Goal: Task Accomplishment & Management: Manage account settings

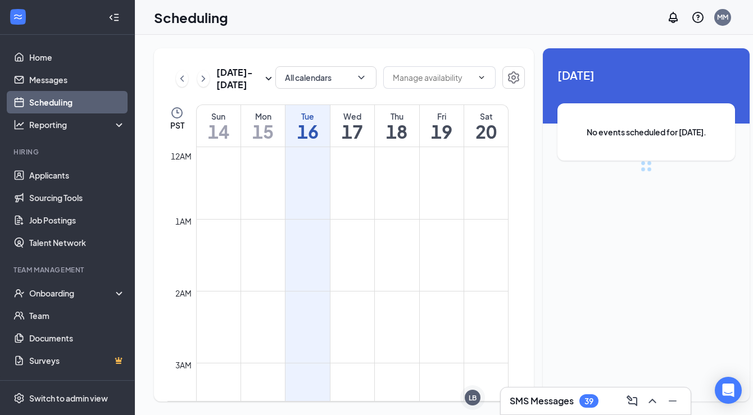
scroll to position [552, 0]
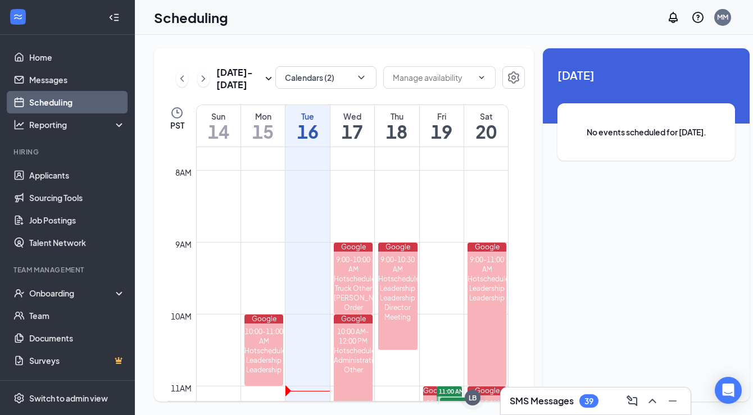
click at [253, 141] on h1 "15" at bounding box center [263, 131] width 44 height 19
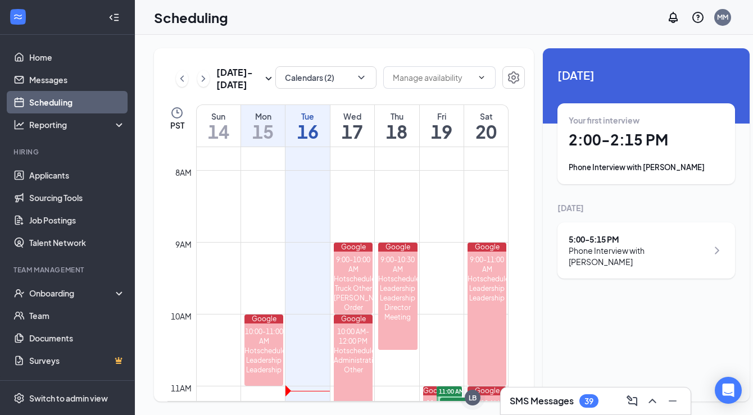
click at [624, 169] on div "Phone Interview with [PERSON_NAME]" at bounding box center [645, 167] width 155 height 11
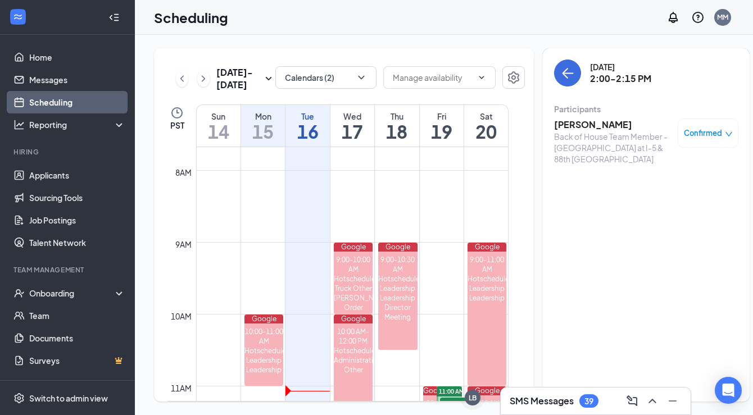
click at [581, 124] on h3 "[PERSON_NAME]" at bounding box center [613, 125] width 118 height 12
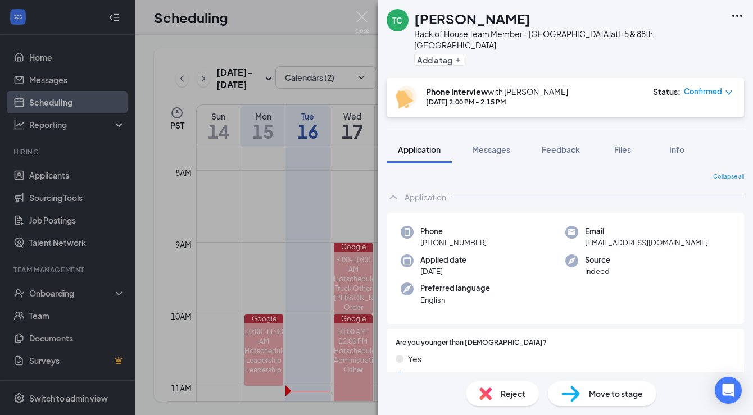
click at [603, 395] on span "Move to stage" at bounding box center [616, 394] width 54 height 12
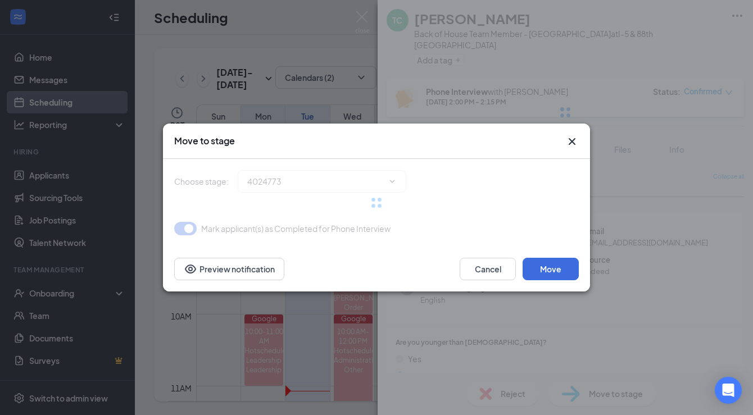
type input "Onsite Interview (next stage)"
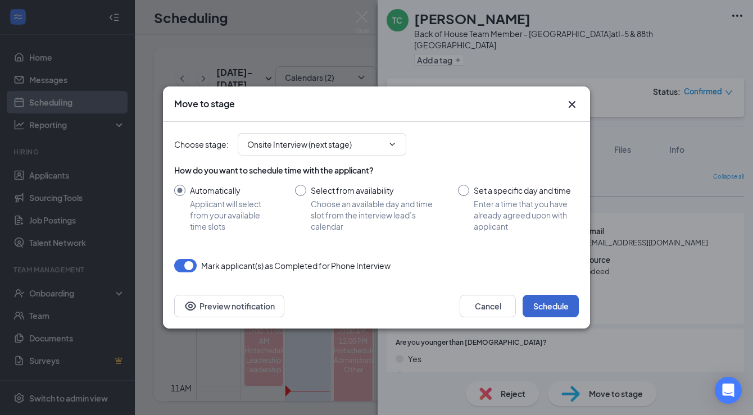
click at [558, 298] on button "Schedule" at bounding box center [550, 306] width 56 height 22
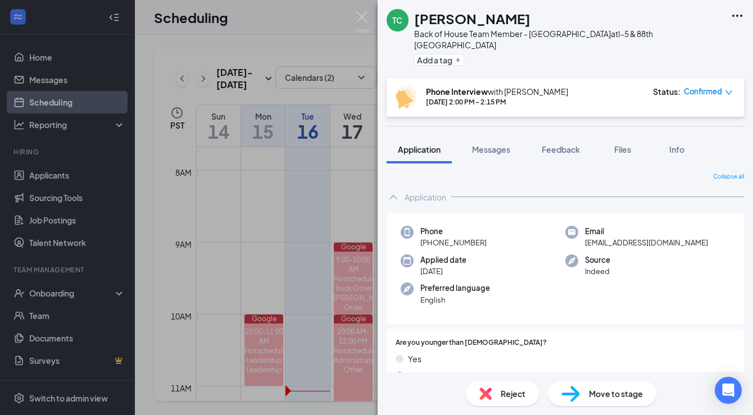
click at [348, 233] on div "TC [PERSON_NAME] Back of House Team Member - Marysville at I-5 & 88th Marysvill…" at bounding box center [376, 207] width 753 height 415
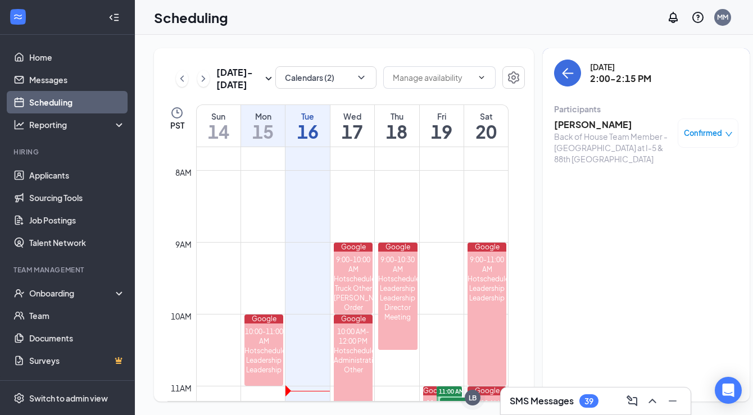
click at [566, 131] on div "Back of House Team Member - [GEOGRAPHIC_DATA] at I-5 & 88th [GEOGRAPHIC_DATA]" at bounding box center [613, 148] width 118 height 34
click at [564, 125] on h3 "[PERSON_NAME]" at bounding box center [613, 125] width 118 height 12
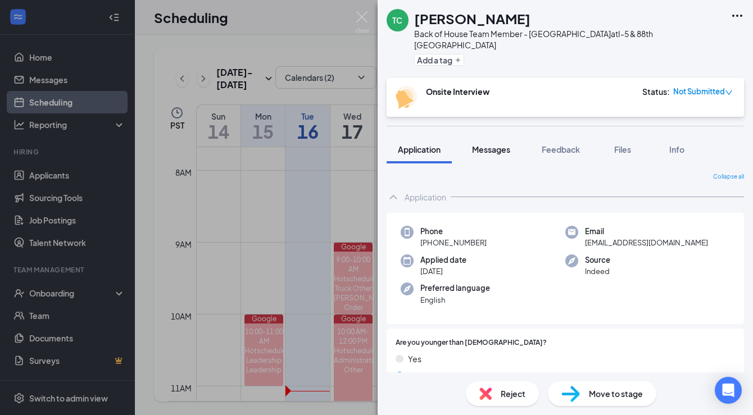
click at [486, 144] on span "Messages" at bounding box center [491, 149] width 38 height 10
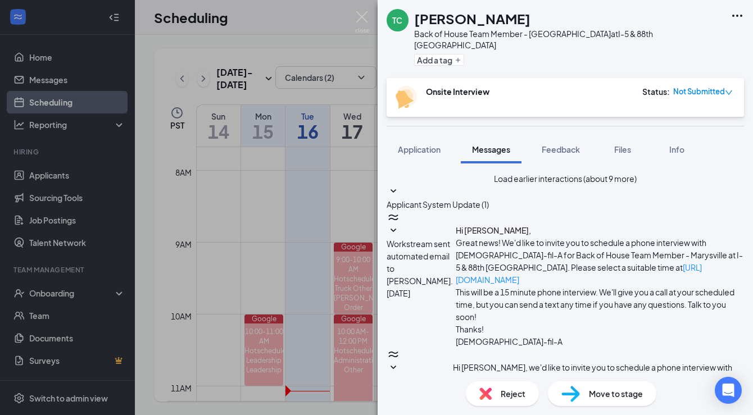
scroll to position [354, 0]
click at [289, 222] on div "TC [PERSON_NAME] Back of House Team Member - Marysville at I-5 & 88th Marysvill…" at bounding box center [376, 207] width 753 height 415
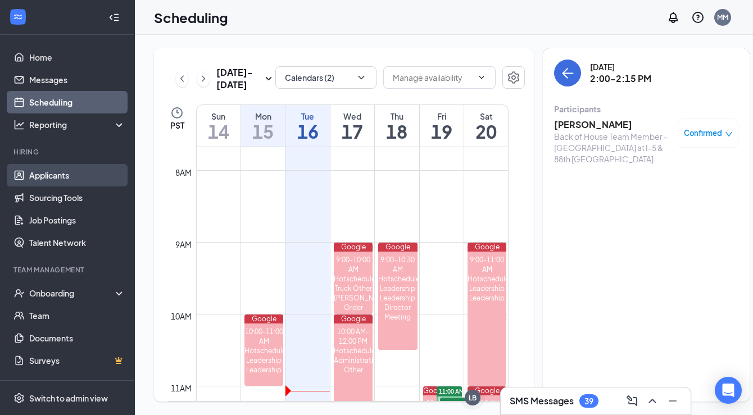
click at [84, 173] on link "Applicants" at bounding box center [77, 175] width 96 height 22
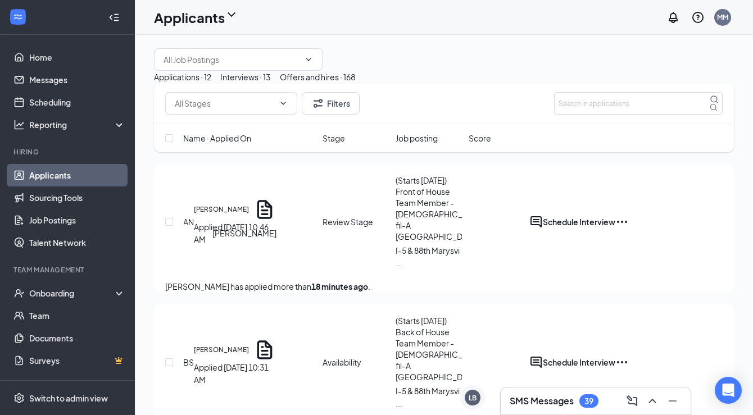
click at [238, 215] on h5 "[PERSON_NAME]" at bounding box center [221, 209] width 55 height 10
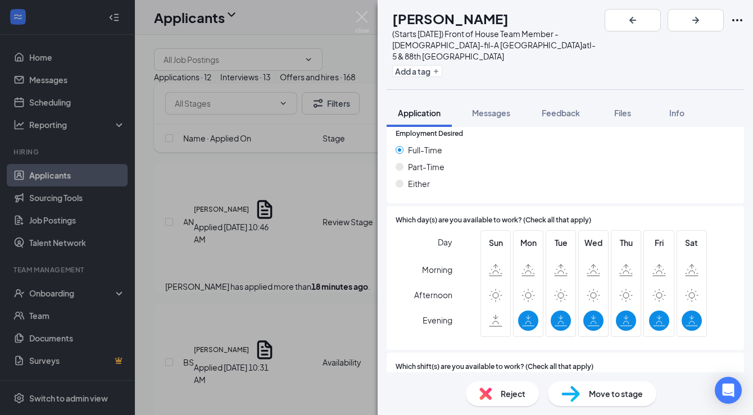
scroll to position [782, 0]
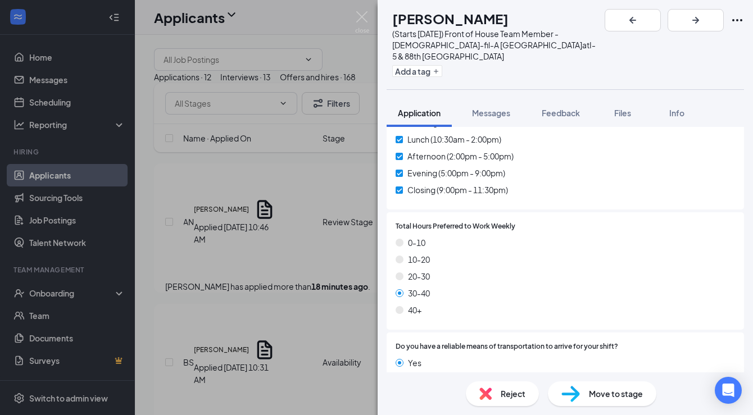
click at [599, 397] on span "Move to stage" at bounding box center [616, 394] width 54 height 12
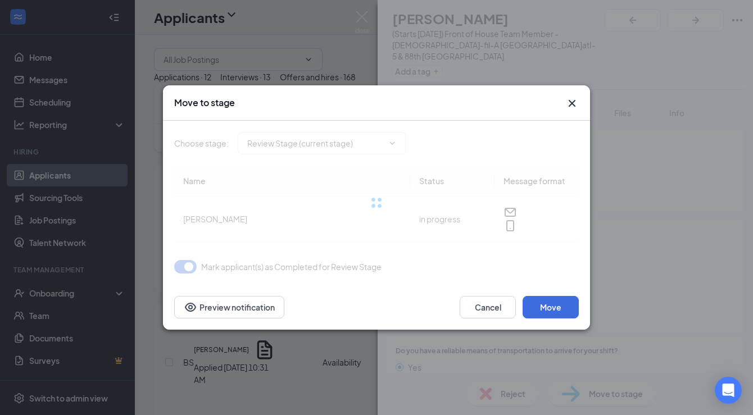
type input "Phone Interview (next stage)"
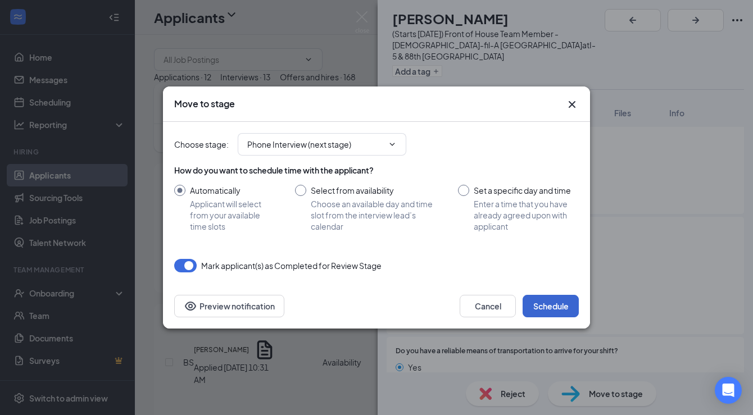
click at [556, 306] on button "Schedule" at bounding box center [550, 306] width 56 height 22
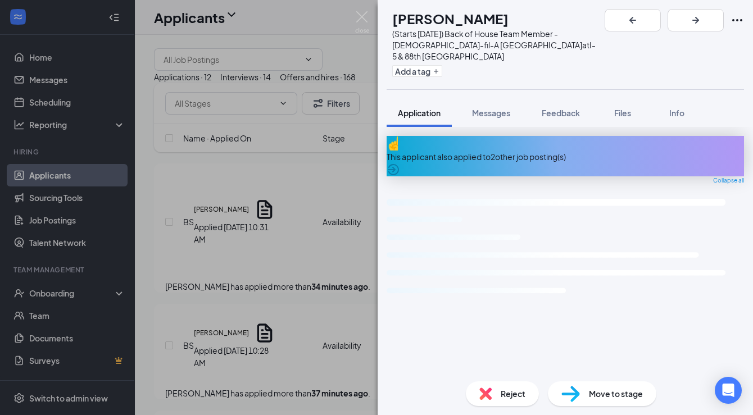
click at [325, 326] on div "BS [PERSON_NAME] (Starts [DATE]) Back of House Team Member - [DEMOGRAPHIC_DATA]…" at bounding box center [376, 207] width 753 height 415
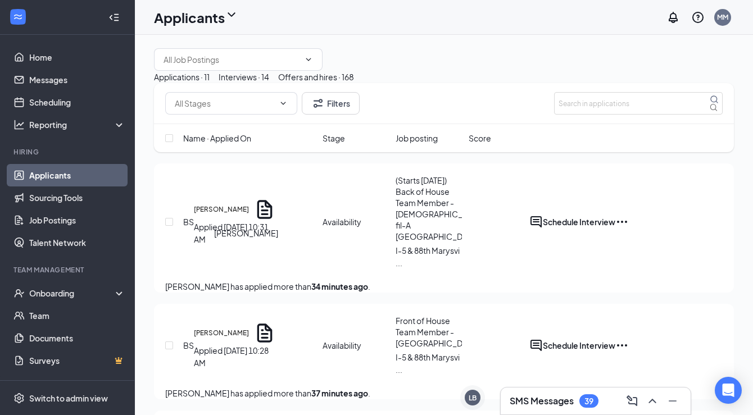
click at [239, 215] on h5 "[PERSON_NAME]" at bounding box center [221, 209] width 55 height 10
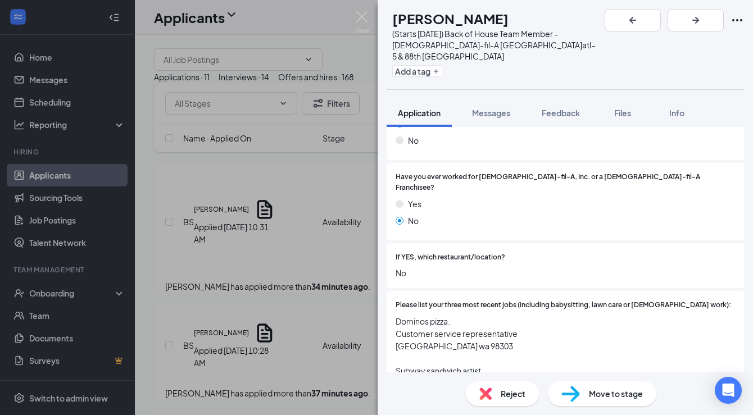
scroll to position [483, 0]
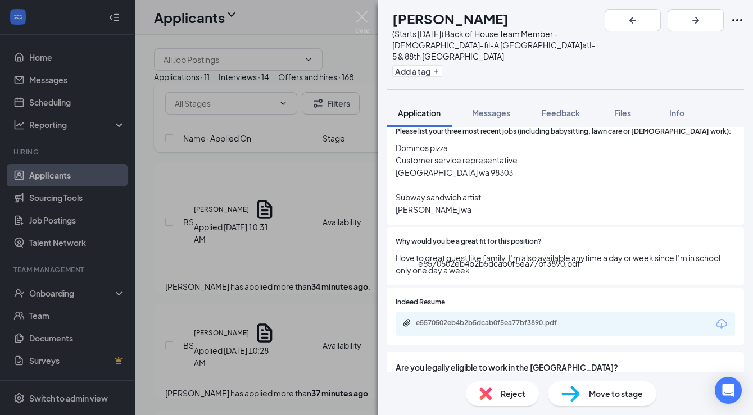
click at [441, 318] on div "e5570502eb4b2b5dcab0f5ea77bf3890.pdf" at bounding box center [494, 322] width 157 height 9
click at [325, 261] on div "BS [PERSON_NAME] (Starts [DATE]) Back of House Team Member - [DEMOGRAPHIC_DATA]…" at bounding box center [376, 207] width 753 height 415
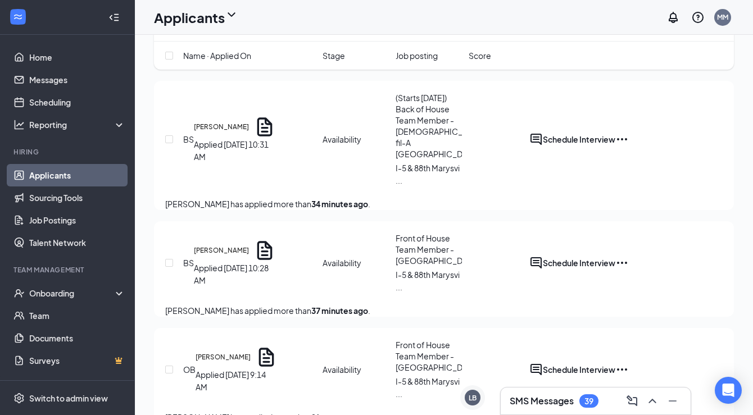
scroll to position [241, 0]
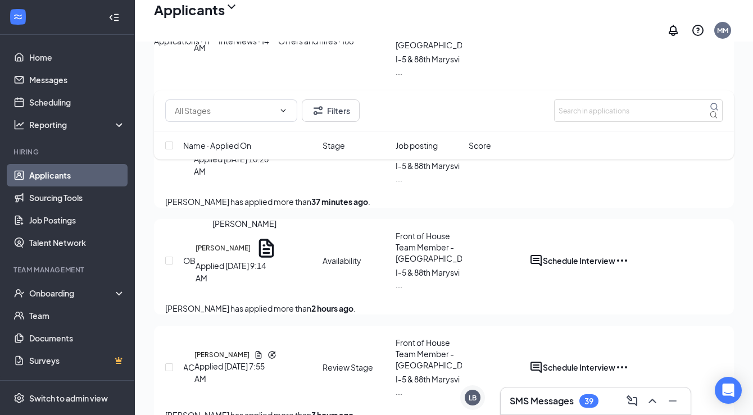
click at [222, 248] on h5 "[PERSON_NAME]" at bounding box center [222, 248] width 55 height 10
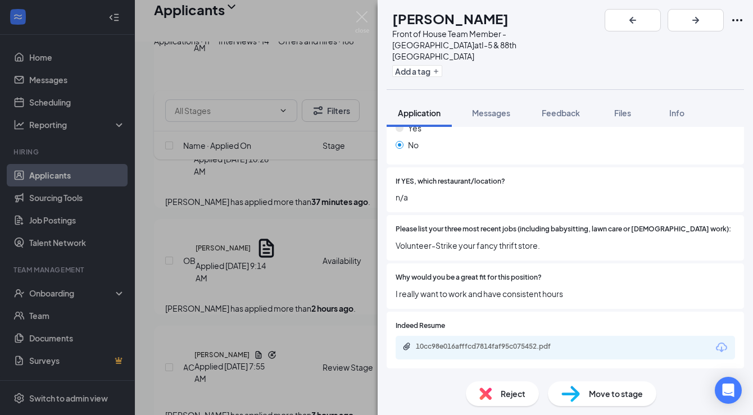
scroll to position [435, 0]
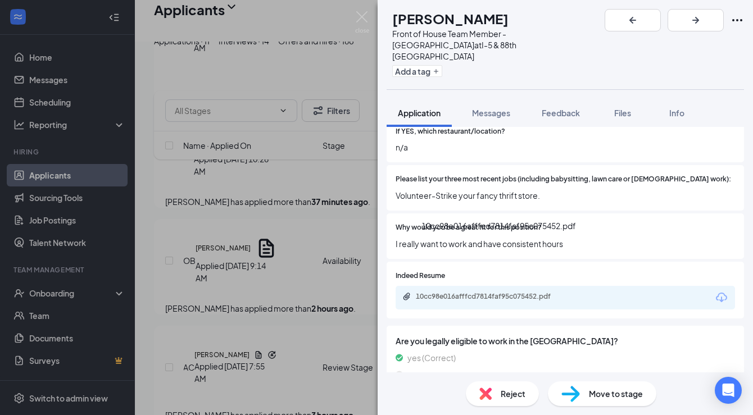
click at [444, 292] on div "10cc98e016afffcd7814faf95c075452.pdf" at bounding box center [494, 296] width 157 height 9
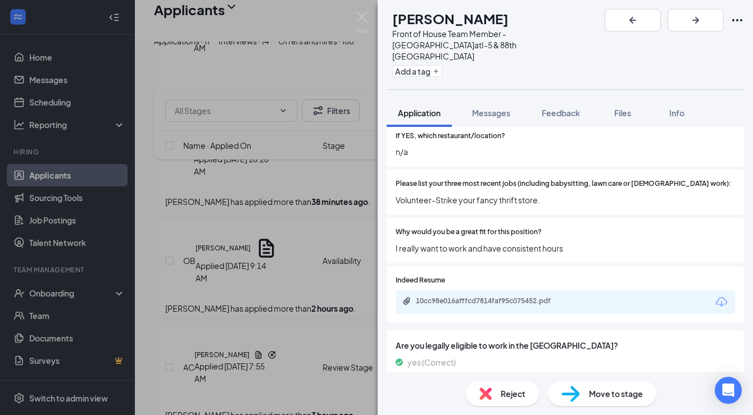
click at [296, 251] on div "OB [PERSON_NAME] Front of House Team Member - Marysville at I-5 & 88th Marysvil…" at bounding box center [376, 207] width 753 height 415
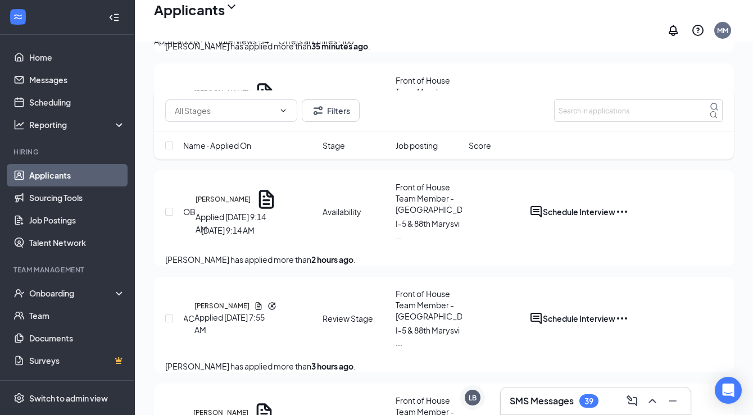
scroll to position [287, 0]
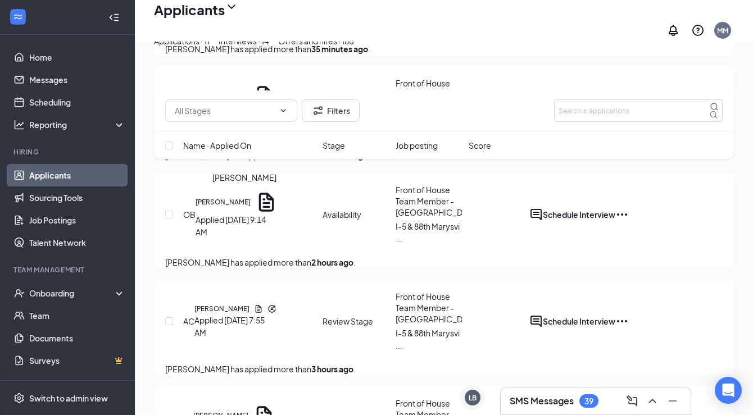
click at [222, 201] on h5 "[PERSON_NAME]" at bounding box center [222, 202] width 55 height 10
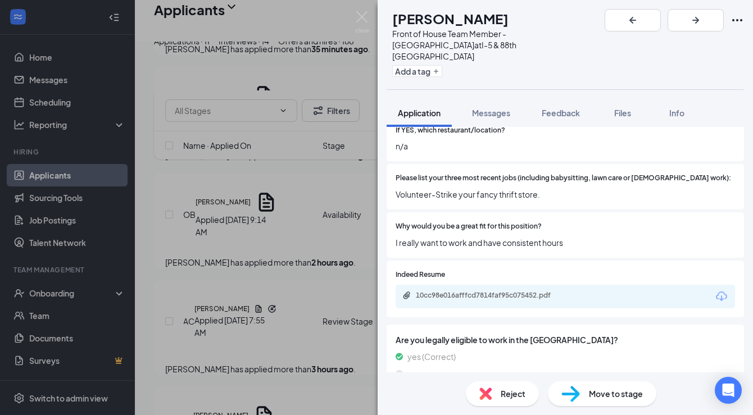
scroll to position [435, 0]
click at [466, 286] on div "10cc98e016afffcd7814faf95c075452.pdf" at bounding box center [564, 298] width 339 height 24
click at [468, 292] on div "10cc98e016afffcd7814faf95c075452.pdf" at bounding box center [494, 296] width 157 height 9
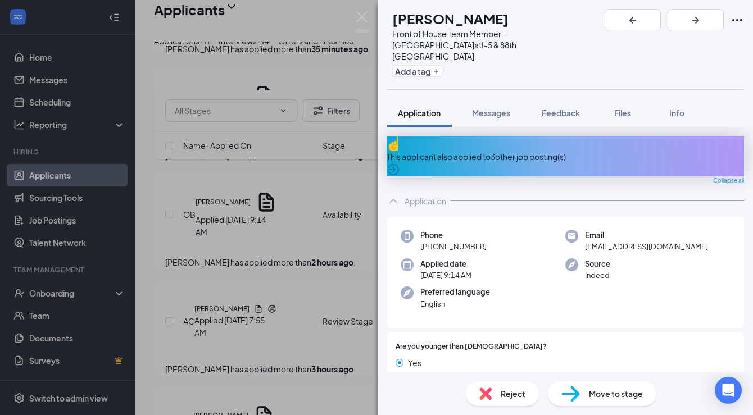
scroll to position [0, 0]
click at [430, 136] on div "This applicant also applied to 3 other job posting(s)" at bounding box center [564, 156] width 357 height 40
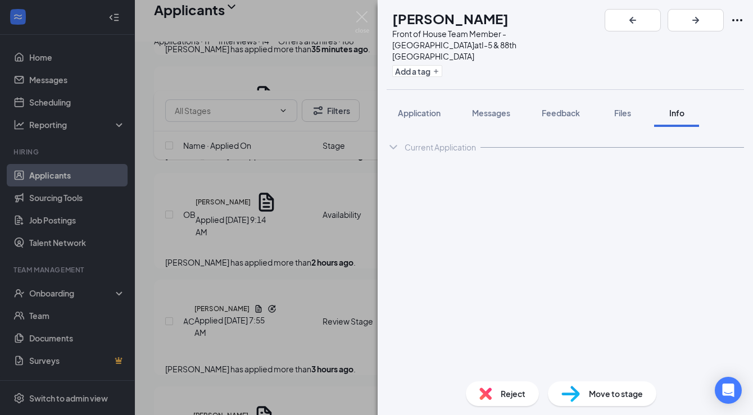
click at [429, 142] on div "Current Application" at bounding box center [439, 147] width 71 height 11
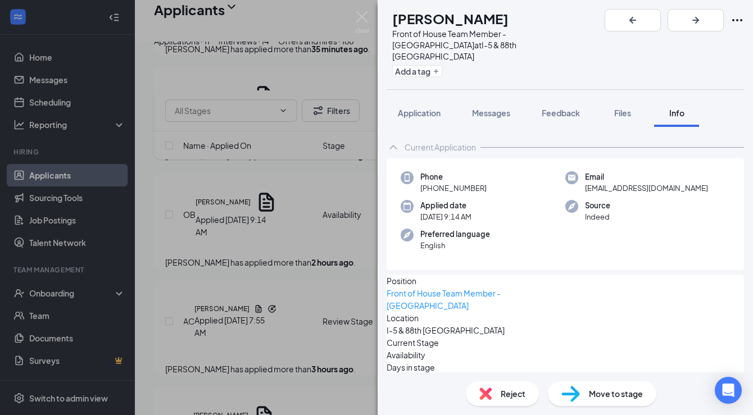
click at [429, 142] on div "Current Application" at bounding box center [439, 147] width 71 height 11
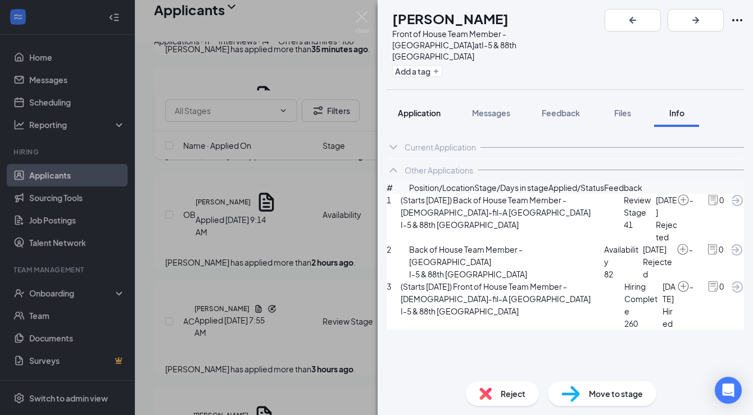
click at [433, 99] on button "Application" at bounding box center [418, 113] width 65 height 28
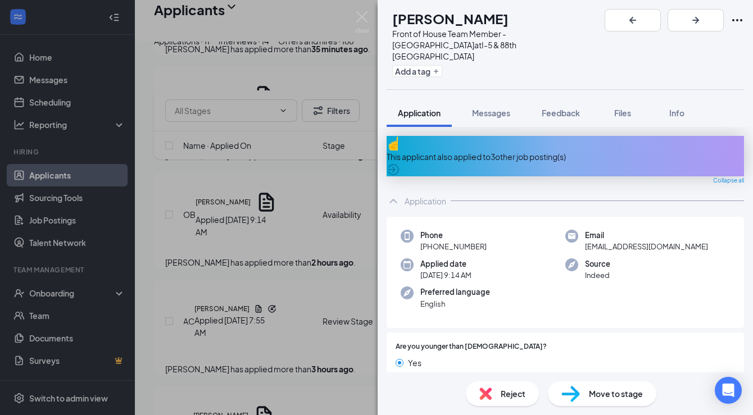
click at [490, 151] on div "This applicant also applied to 3 other job posting(s)" at bounding box center [564, 157] width 357 height 12
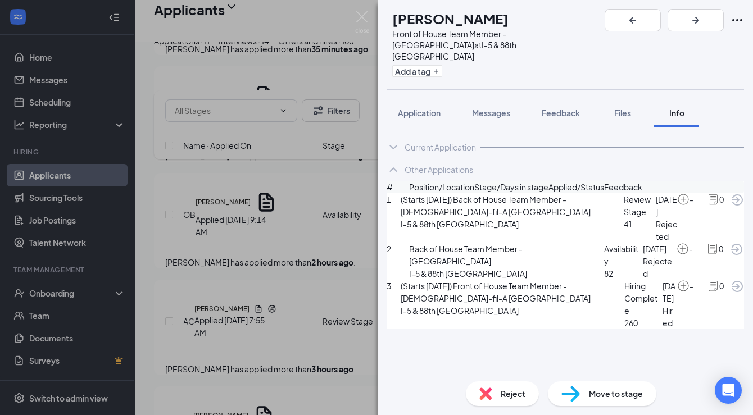
click at [458, 299] on span "(Starts [DATE]) Front of House Team Member - [DEMOGRAPHIC_DATA]-fil-A [GEOGRAPH…" at bounding box center [512, 292] width 224 height 25
click at [474, 304] on span "(Starts [DATE]) Front of House Team Member - [DEMOGRAPHIC_DATA]-fil-A [GEOGRAPH…" at bounding box center [512, 292] width 224 height 25
click at [513, 393] on span "Reject" at bounding box center [512, 394] width 25 height 12
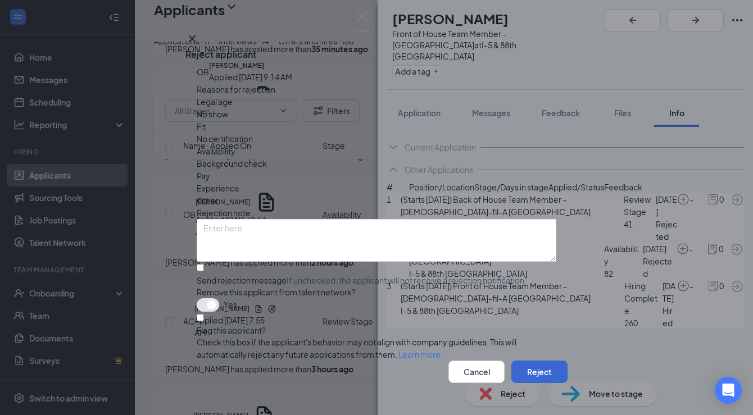
click at [517, 361] on button "Reject" at bounding box center [539, 372] width 56 height 22
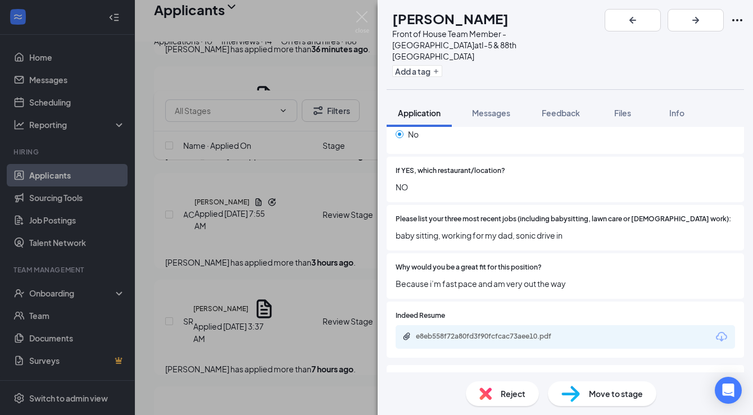
scroll to position [422, 0]
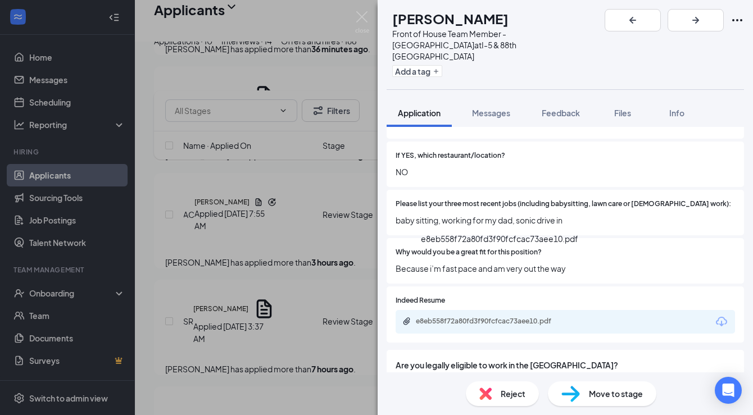
click at [467, 317] on div "e8eb558f72a80fd3f90fcfcac73aee10.pdf" at bounding box center [494, 321] width 157 height 9
click at [506, 387] on div "Reject" at bounding box center [502, 393] width 73 height 25
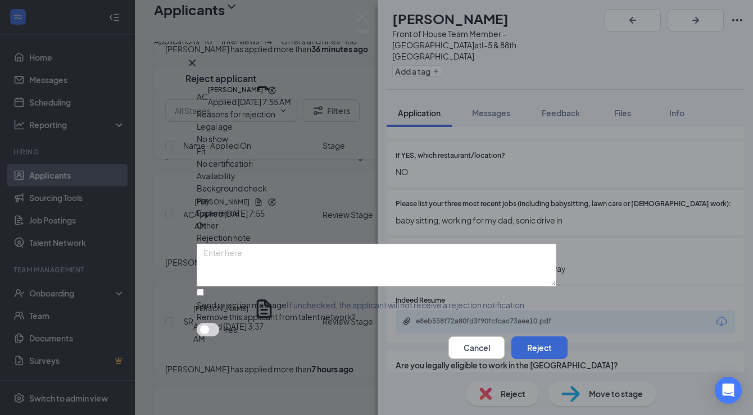
click at [522, 357] on button "Reject" at bounding box center [539, 347] width 56 height 22
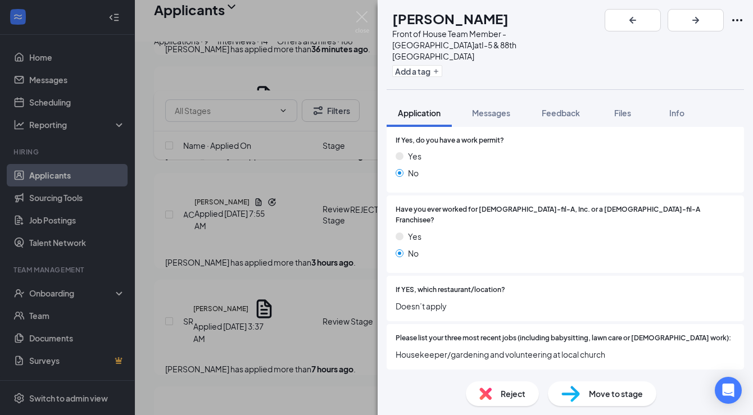
scroll to position [439, 0]
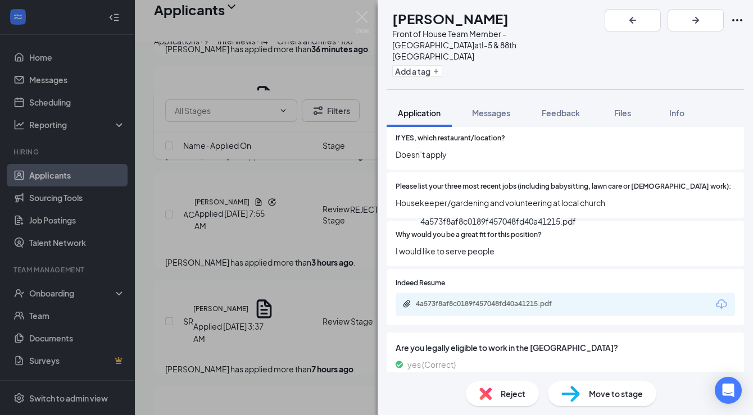
click at [435, 299] on div "4a573f8af8c0189f457048fd40a41215.pdf" at bounding box center [494, 303] width 157 height 9
click at [322, 284] on div "SR [PERSON_NAME] Front of House Team Member - Marysville at I-5 & 88th Marysvil…" at bounding box center [376, 207] width 753 height 415
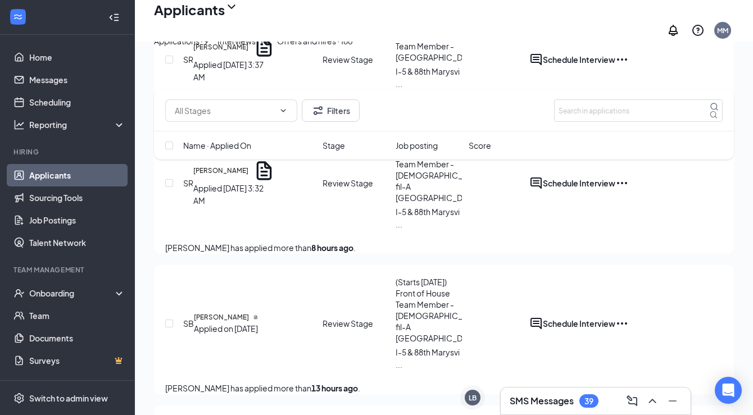
scroll to position [479, 0]
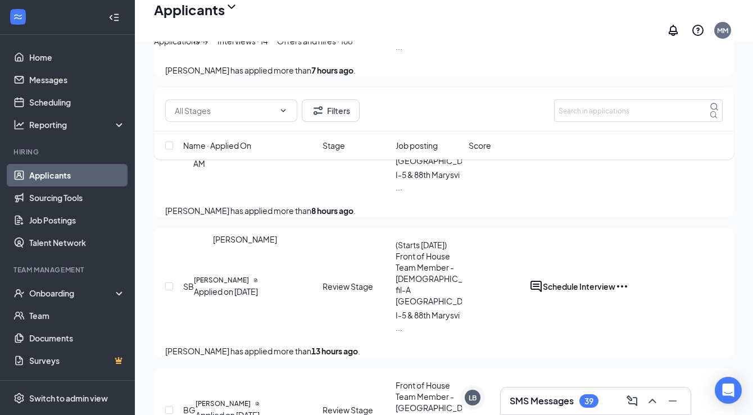
click at [232, 275] on h5 "[PERSON_NAME]" at bounding box center [221, 280] width 55 height 10
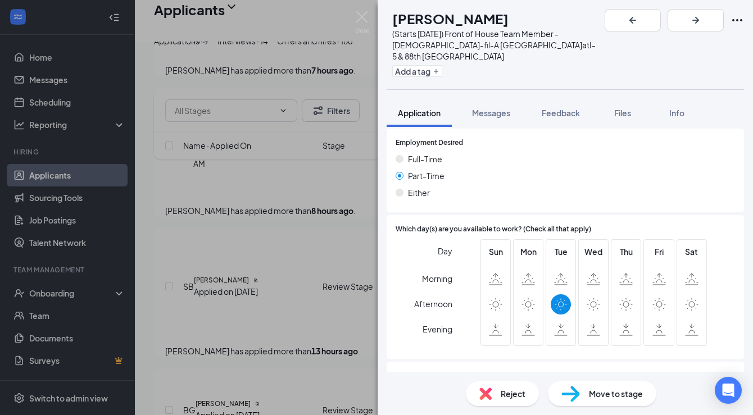
scroll to position [781, 0]
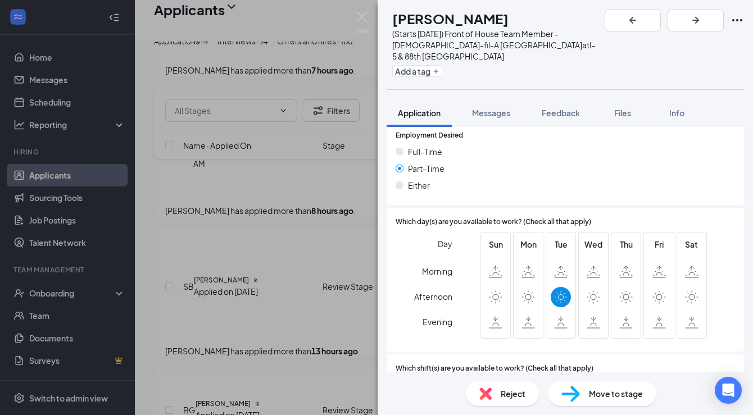
click at [489, 393] on img at bounding box center [485, 394] width 12 height 12
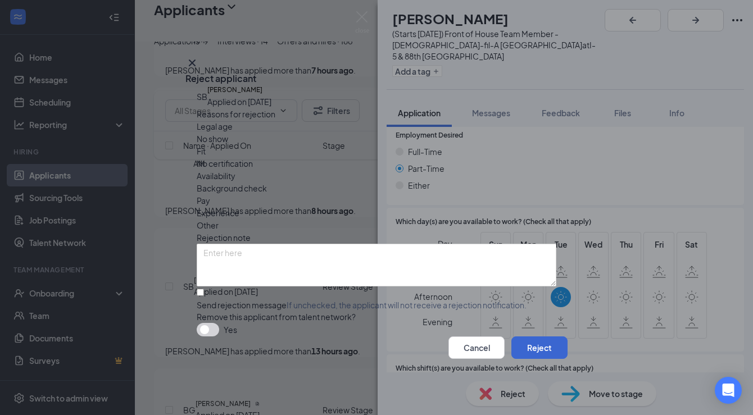
click at [519, 359] on button "Reject" at bounding box center [539, 347] width 56 height 22
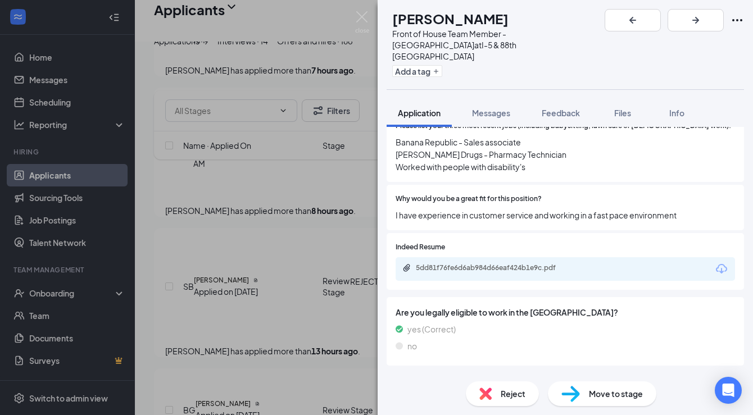
scroll to position [451, 0]
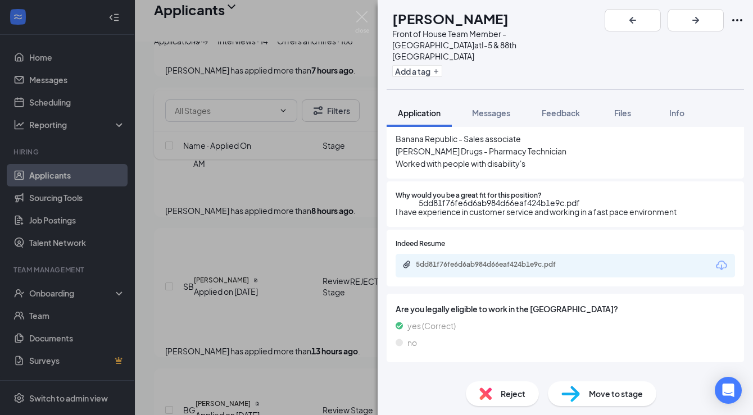
click at [490, 260] on div "5dd81f76fe6d6ab984d66eaf424b1e9c.pdf" at bounding box center [494, 264] width 157 height 9
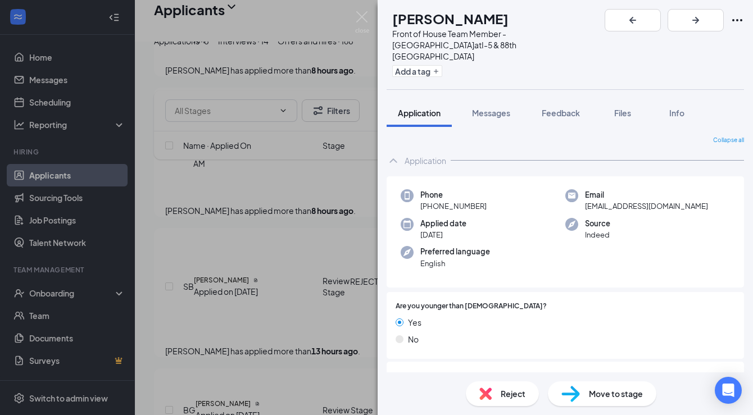
scroll to position [0, 0]
click at [597, 389] on span "Move to stage" at bounding box center [616, 394] width 54 height 12
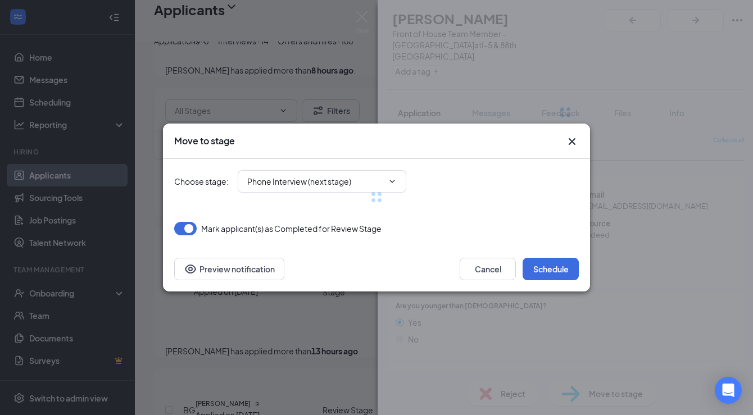
type input "Phone Interview (next stage)"
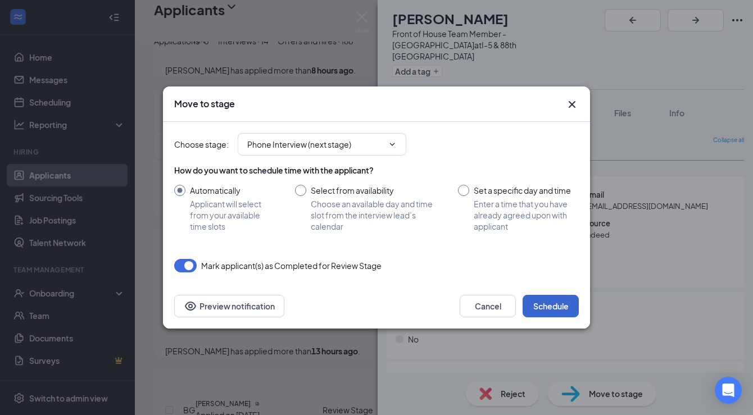
click at [545, 306] on button "Schedule" at bounding box center [550, 306] width 56 height 22
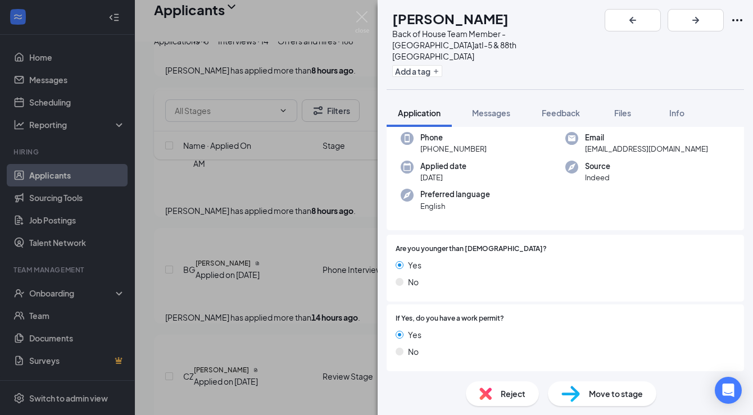
scroll to position [317, 0]
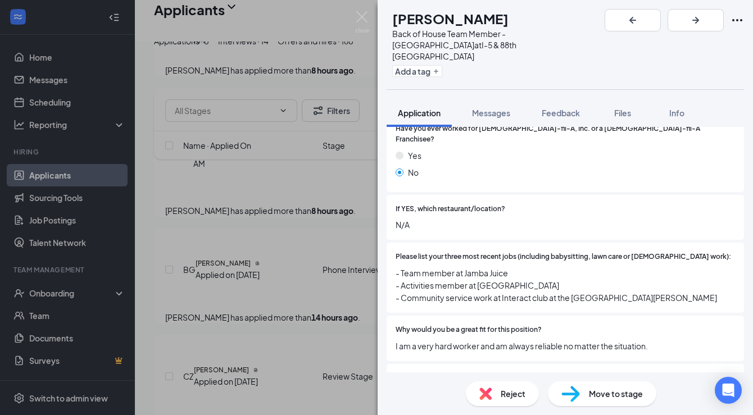
click at [508, 398] on span "Reject" at bounding box center [512, 394] width 25 height 12
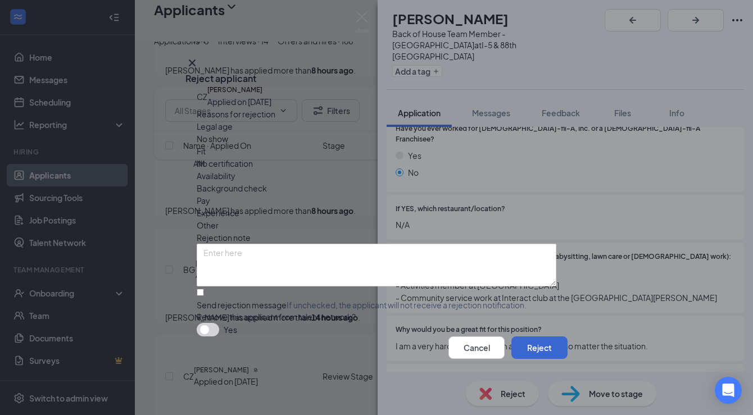
click at [540, 359] on button "Reject" at bounding box center [539, 347] width 56 height 22
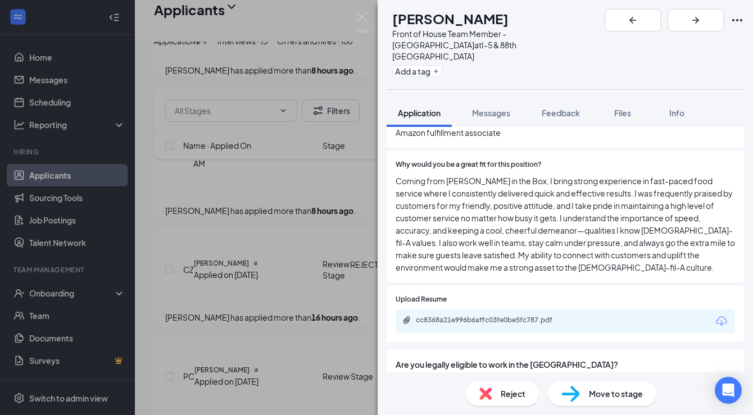
scroll to position [483, 0]
click at [523, 315] on div "cc8368a21e996b6affc03fe0be5fc787.pdf" at bounding box center [494, 319] width 157 height 9
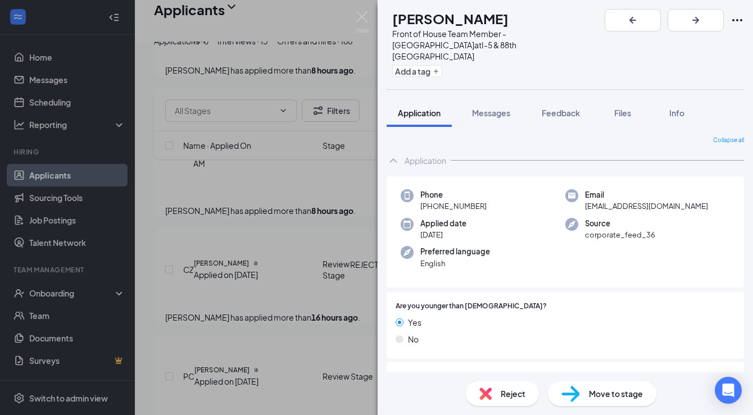
scroll to position [0, 0]
click at [609, 393] on span "Move to stage" at bounding box center [616, 394] width 54 height 12
type input "Phone Interview (next stage)"
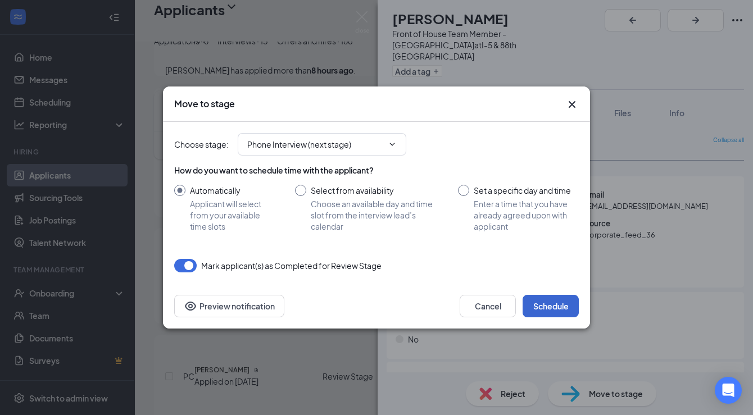
click at [561, 303] on button "Schedule" at bounding box center [550, 306] width 56 height 22
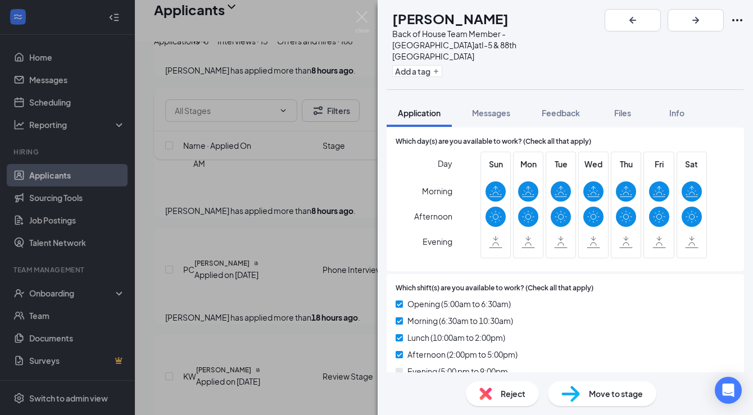
scroll to position [822, 0]
click at [510, 386] on div "Reject" at bounding box center [502, 393] width 73 height 25
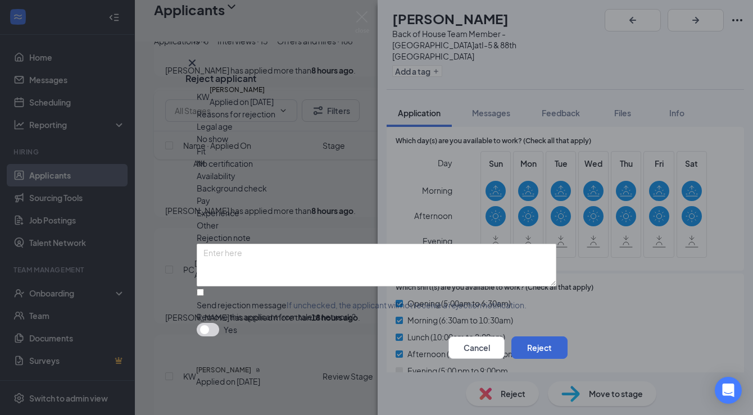
click at [520, 359] on button "Reject" at bounding box center [539, 347] width 56 height 22
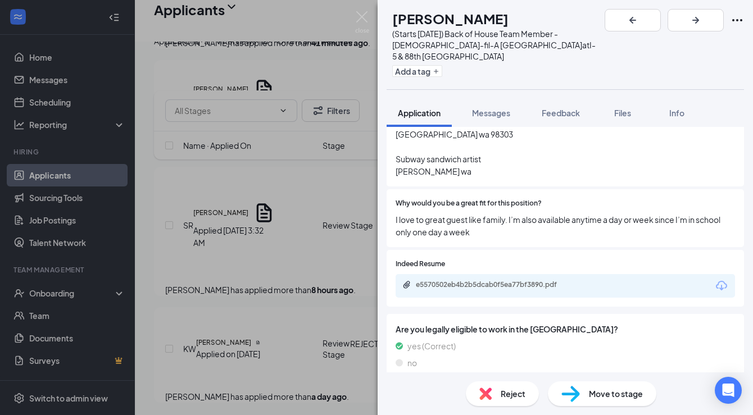
scroll to position [520, 0]
click at [494, 395] on div "Reject" at bounding box center [502, 393] width 73 height 25
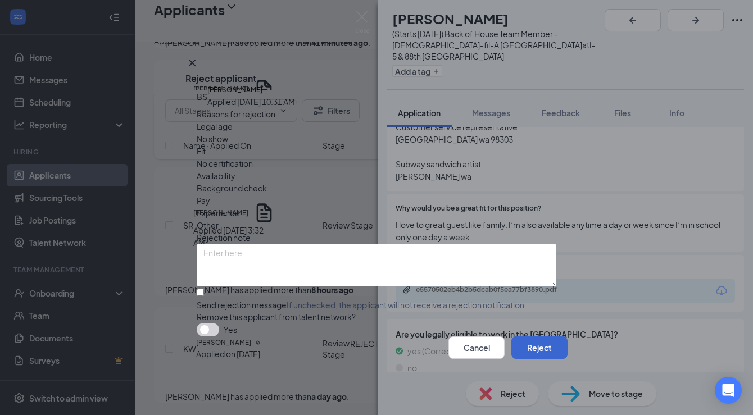
click at [524, 359] on button "Reject" at bounding box center [539, 347] width 56 height 22
